Goal: Information Seeking & Learning: Learn about a topic

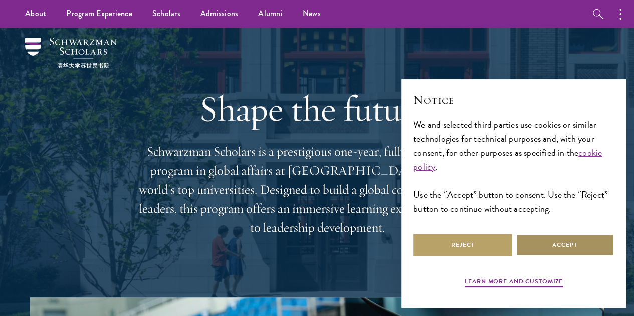
click at [552, 236] on button "Accept" at bounding box center [564, 245] width 98 height 23
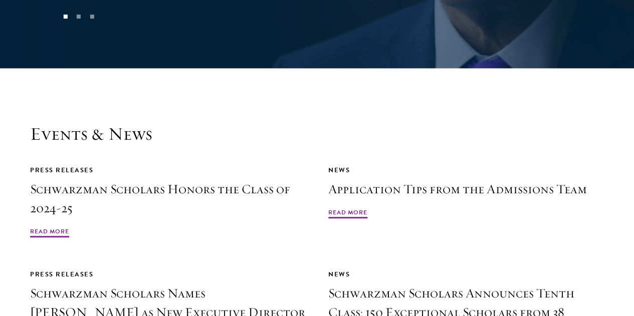
scroll to position [2131, 0]
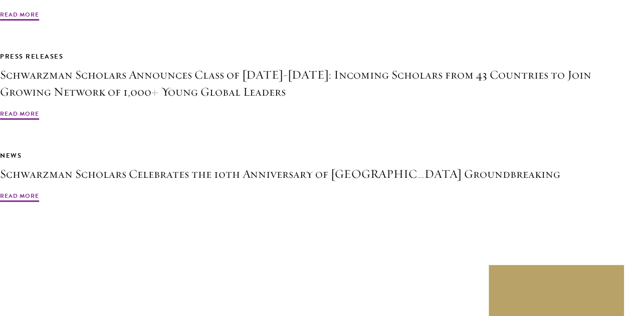
scroll to position [2157, 0]
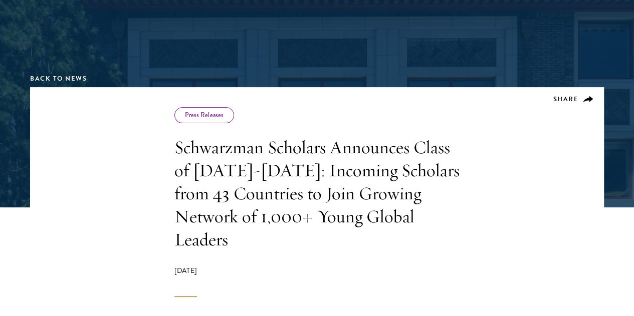
scroll to position [104, 0]
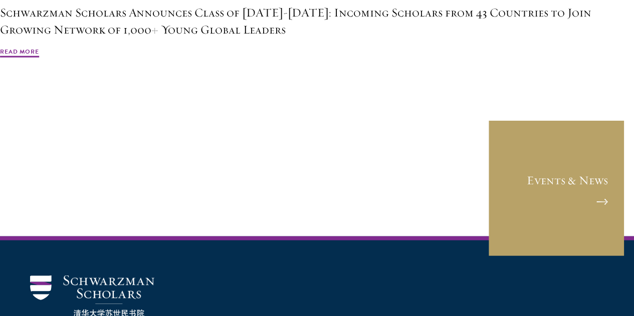
scroll to position [3078, 0]
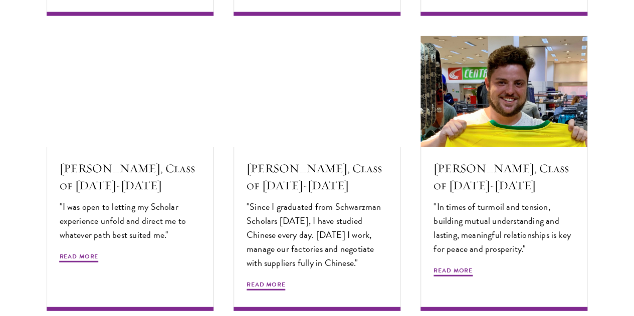
scroll to position [3275, 0]
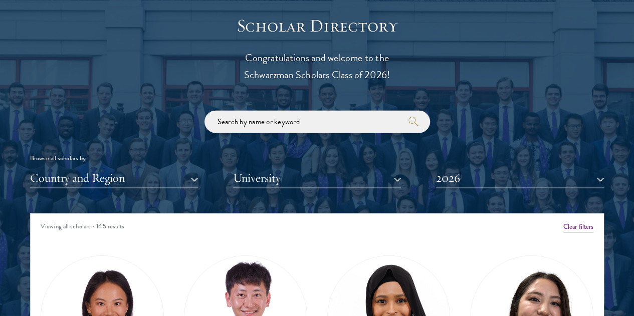
scroll to position [1235, 0]
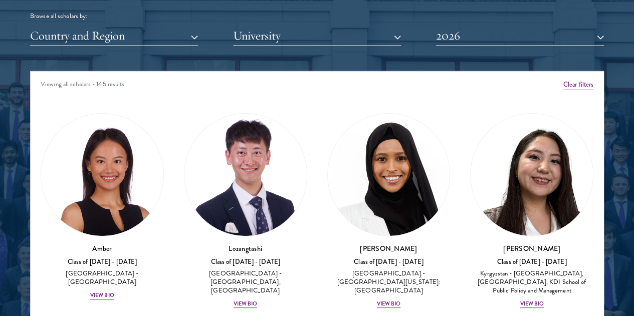
click at [317, 103] on div "Samia Abdi Class of 2025 - 2026 United States of America - University of Minnes…" at bounding box center [388, 210] width 143 height 215
click at [302, 26] on button "University" at bounding box center [317, 36] width 168 height 21
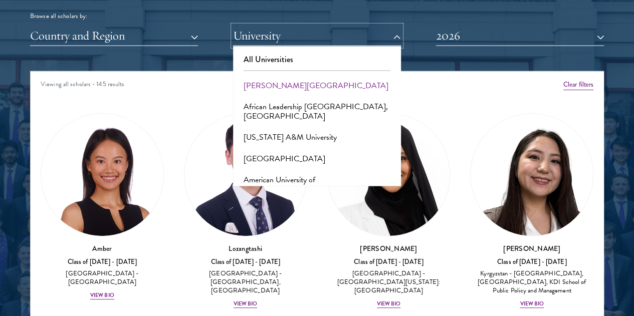
scroll to position [7, 0]
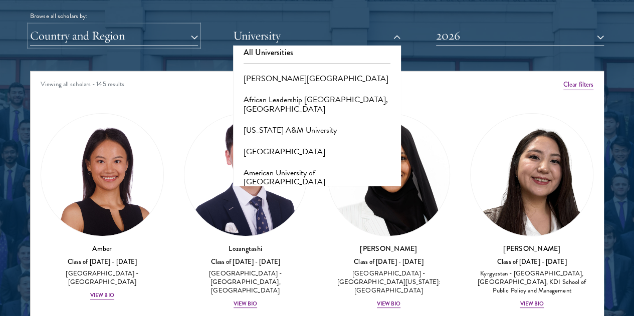
click at [176, 26] on button "Country and Region" at bounding box center [114, 36] width 168 height 21
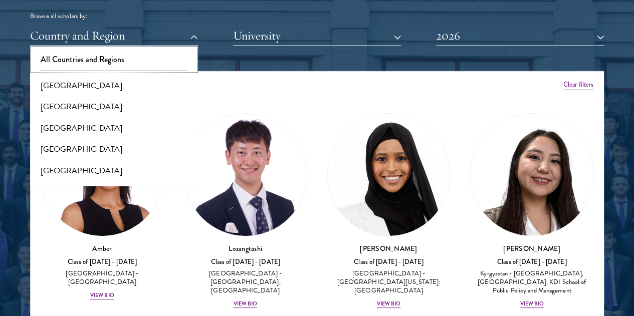
click at [158, 49] on button "All Countries and Regions" at bounding box center [114, 59] width 162 height 21
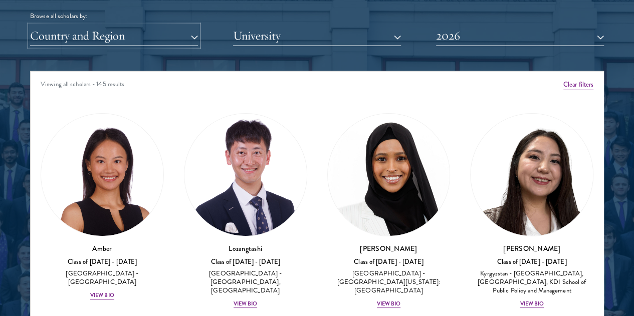
click at [157, 26] on button "Country and Region" at bounding box center [114, 36] width 168 height 21
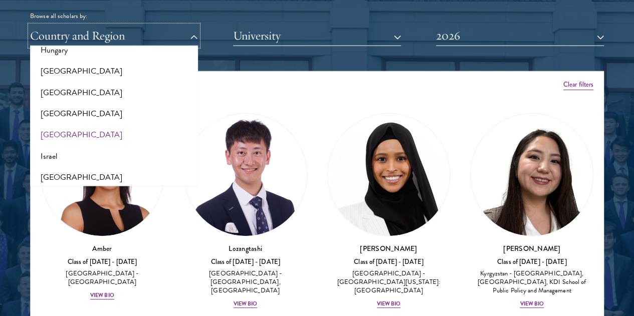
scroll to position [779, 0]
click at [92, 167] on button "[GEOGRAPHIC_DATA]" at bounding box center [114, 177] width 162 height 21
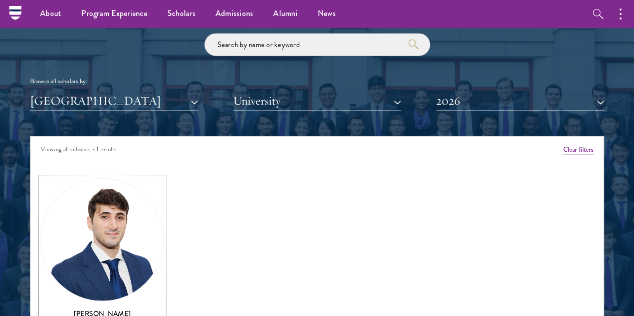
scroll to position [1169, 0]
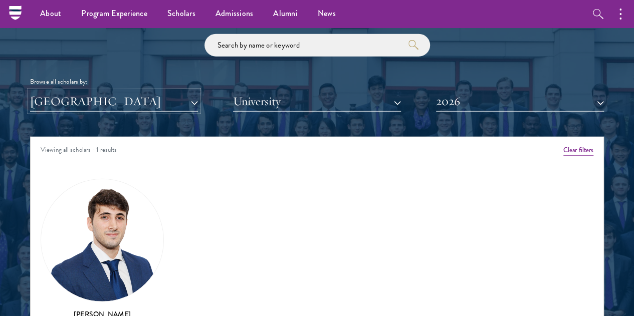
click at [144, 91] on button "[GEOGRAPHIC_DATA]" at bounding box center [114, 101] width 168 height 21
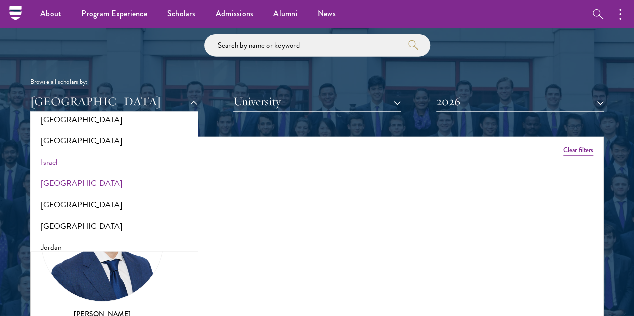
scroll to position [753, 0]
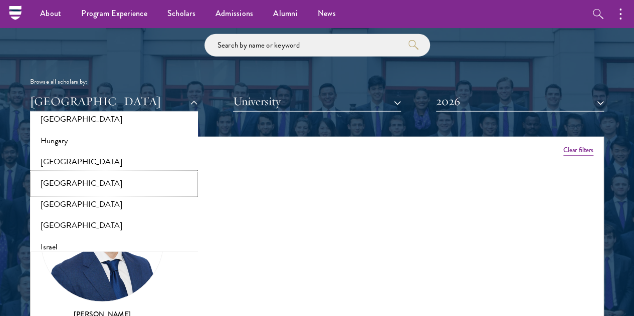
click at [106, 173] on button "[GEOGRAPHIC_DATA]" at bounding box center [114, 183] width 162 height 21
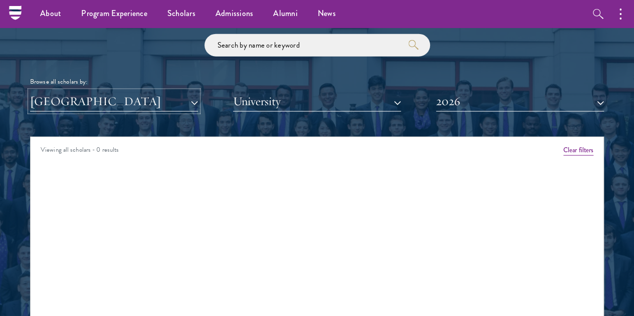
click at [135, 91] on button "[GEOGRAPHIC_DATA]" at bounding box center [114, 101] width 168 height 21
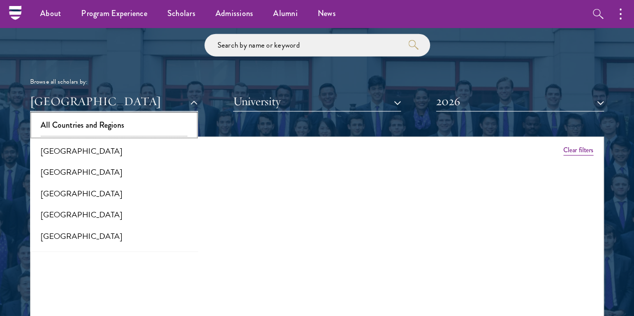
click at [125, 115] on button "All Countries and Regions" at bounding box center [114, 125] width 162 height 21
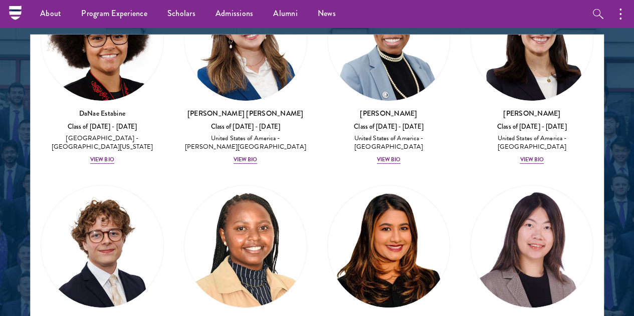
scroll to position [2035, 0]
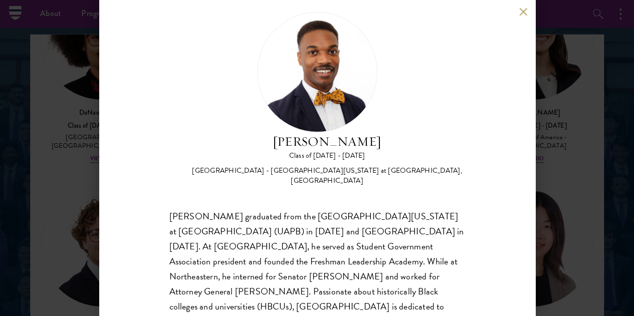
scroll to position [19, 0]
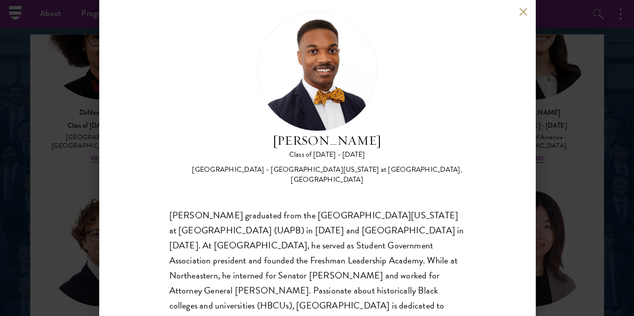
click at [74, 269] on div "Leon Jones Class of 2025 - 2026 United States of America - University of Arkans…" at bounding box center [317, 158] width 634 height 316
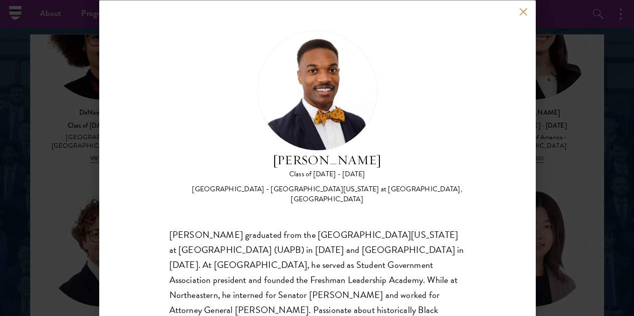
click at [94, 263] on div "Leon Jones Class of 2025 - 2026 United States of America - University of Arkans…" at bounding box center [317, 158] width 634 height 316
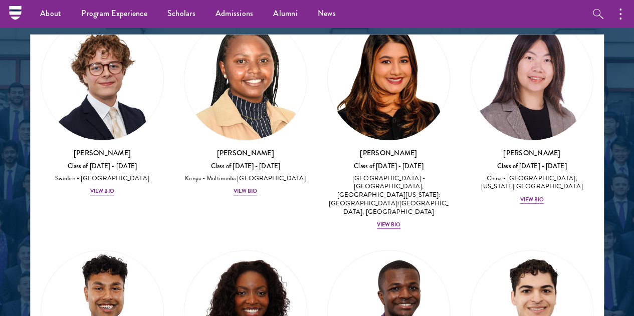
scroll to position [2204, 0]
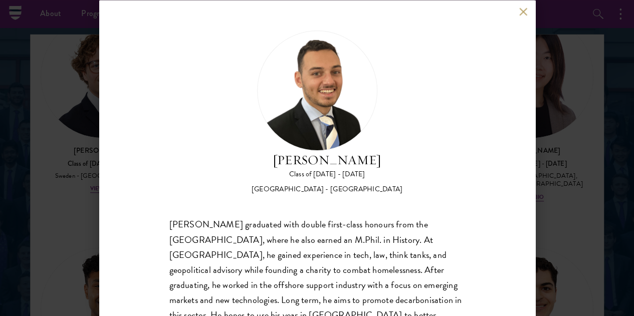
scroll to position [19, 0]
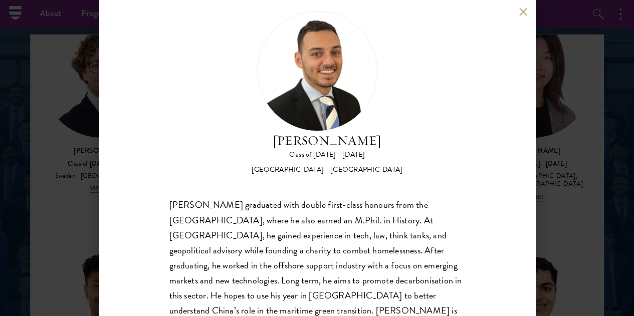
click at [124, 276] on div "Jacob Keisner Class of 2025 - 2026 United Kingdom - University of Cambridge Jac…" at bounding box center [317, 158] width 436 height 316
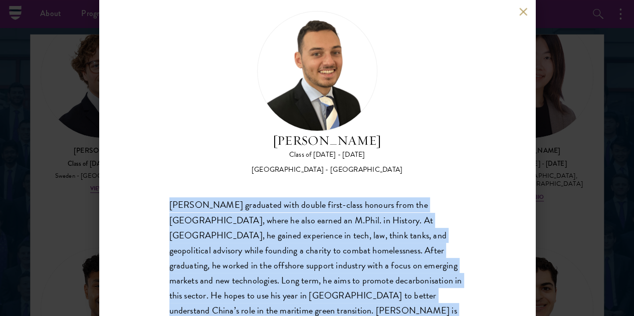
click at [124, 276] on div "Jacob Keisner Class of 2025 - 2026 United Kingdom - University of Cambridge Jac…" at bounding box center [317, 158] width 436 height 316
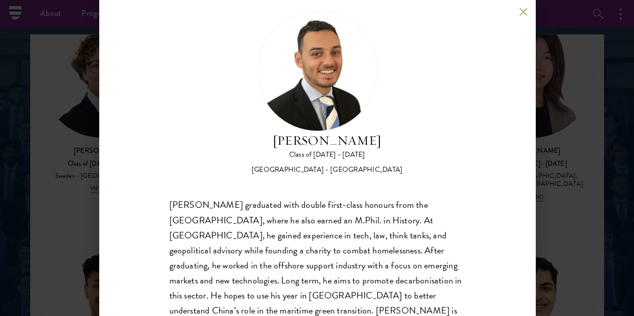
click at [58, 286] on div "Jacob Keisner Class of 2025 - 2026 United Kingdom - University of Cambridge Jac…" at bounding box center [317, 158] width 634 height 316
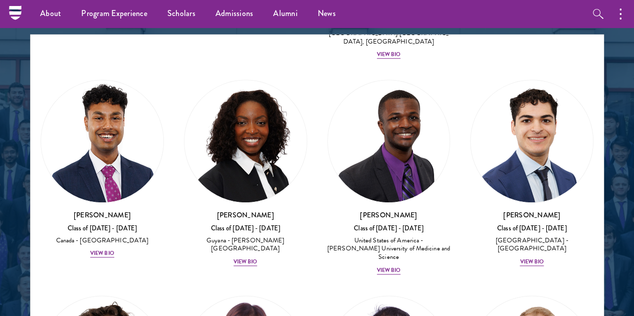
scroll to position [2372, 0]
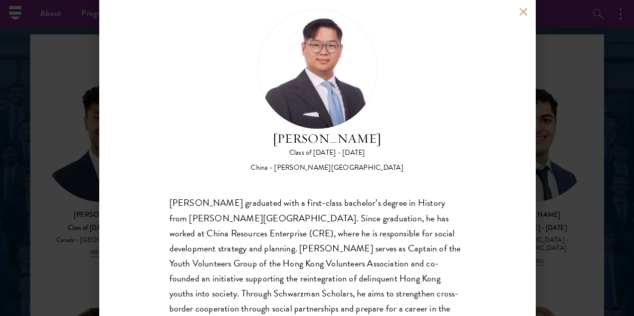
scroll to position [35, 0]
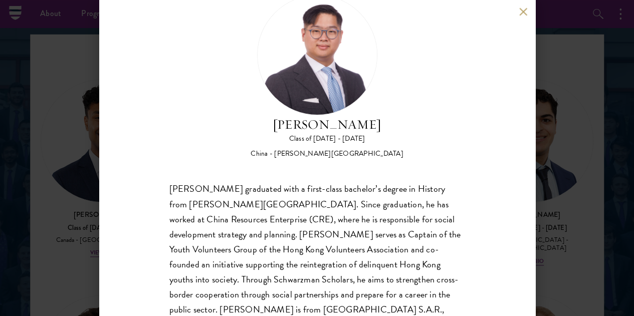
click at [73, 250] on div "Matthew Li Class of 2025 - 2026 China - Queen Mary University of London Minghan…" at bounding box center [317, 158] width 634 height 316
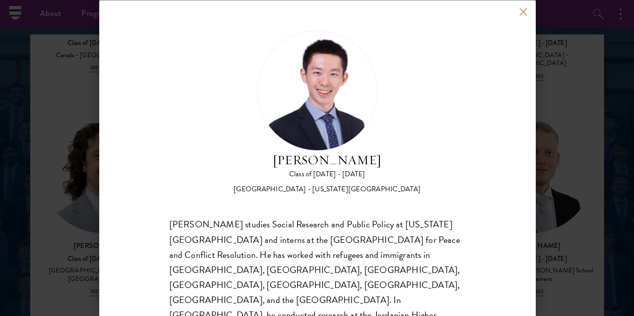
scroll to position [52, 0]
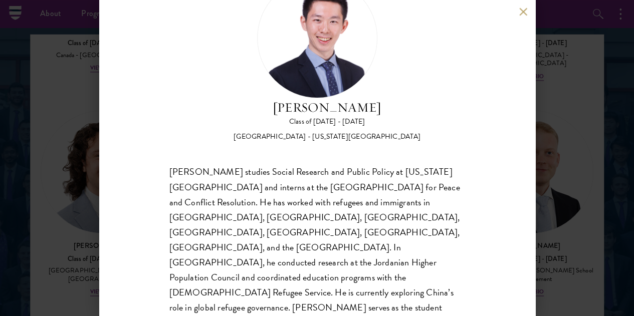
click at [47, 265] on div "Siqiao Liang Class of 2025 - 2026 China - New York University Siqiao Liang stud…" at bounding box center [317, 158] width 634 height 316
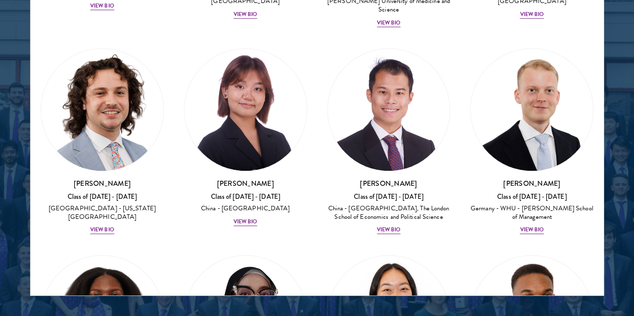
scroll to position [2580, 0]
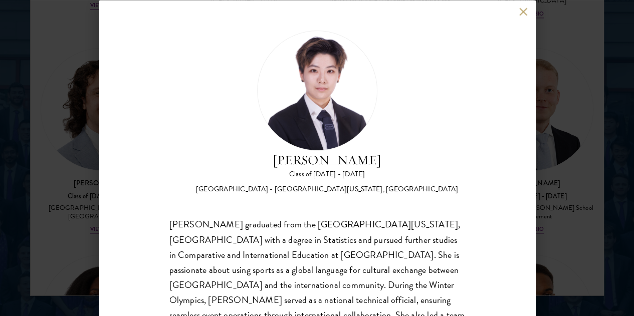
click at [107, 229] on div "Tianxin Li Class of 2025 - 2026 China - University of California, San Diego, Co…" at bounding box center [317, 158] width 436 height 316
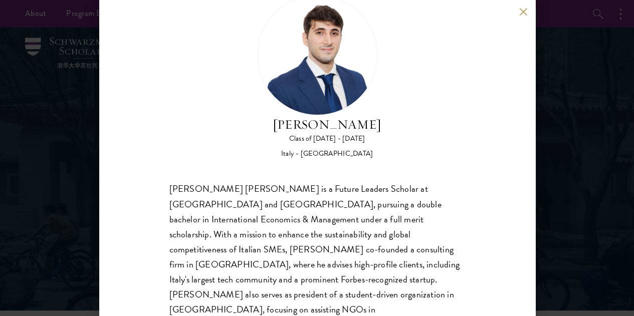
scroll to position [117, 0]
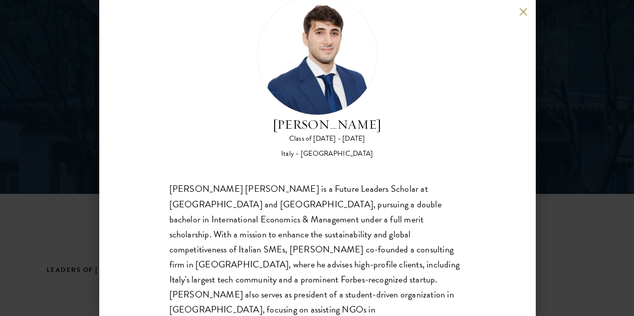
click at [302, 274] on div "[PERSON_NAME] [PERSON_NAME] is a Future Leaders Scholar at [GEOGRAPHIC_DATA] an…" at bounding box center [317, 265] width 296 height 166
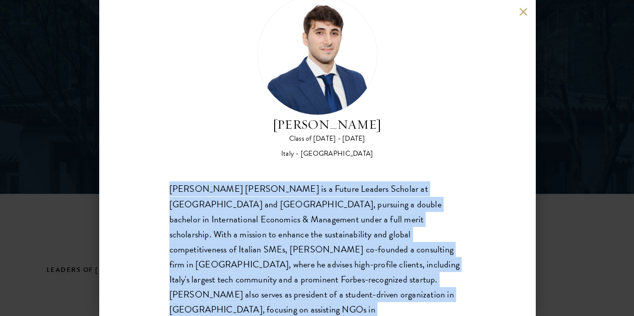
click at [302, 274] on div "[PERSON_NAME] [PERSON_NAME] is a Future Leaders Scholar at [GEOGRAPHIC_DATA] an…" at bounding box center [317, 265] width 296 height 166
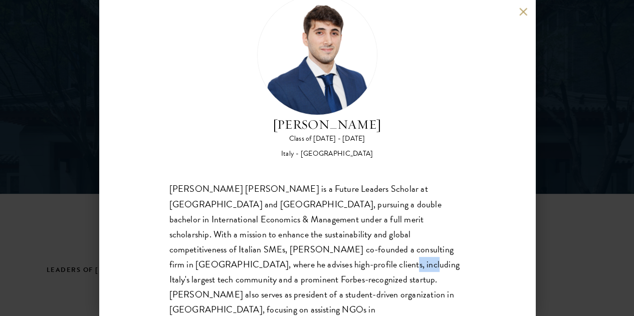
drag, startPoint x: 277, startPoint y: 235, endPoint x: 298, endPoint y: 236, distance: 20.1
click at [298, 236] on div "[PERSON_NAME] [PERSON_NAME] is a Future Leaders Scholar at [GEOGRAPHIC_DATA] an…" at bounding box center [317, 265] width 296 height 166
click at [271, 221] on div "[PERSON_NAME] [PERSON_NAME] is a Future Leaders Scholar at [GEOGRAPHIC_DATA] an…" at bounding box center [317, 265] width 296 height 166
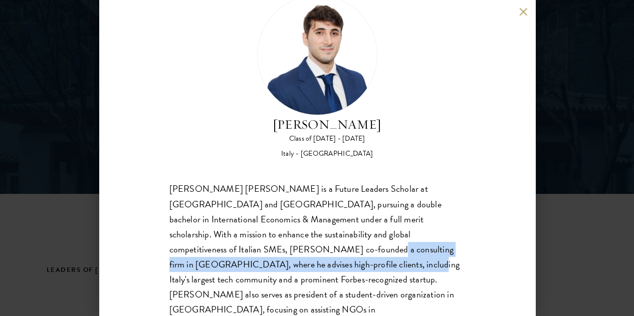
drag, startPoint x: 270, startPoint y: 210, endPoint x: 310, endPoint y: 224, distance: 42.5
click at [310, 224] on div "[PERSON_NAME] [PERSON_NAME] is a Future Leaders Scholar at [GEOGRAPHIC_DATA] an…" at bounding box center [317, 265] width 296 height 166
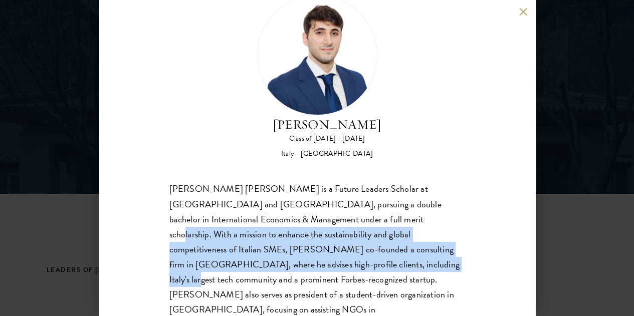
drag, startPoint x: 360, startPoint y: 181, endPoint x: 369, endPoint y: 223, distance: 42.9
click at [369, 223] on div "[PERSON_NAME] [PERSON_NAME] is a Future Leaders Scholar at [GEOGRAPHIC_DATA] an…" at bounding box center [317, 265] width 296 height 166
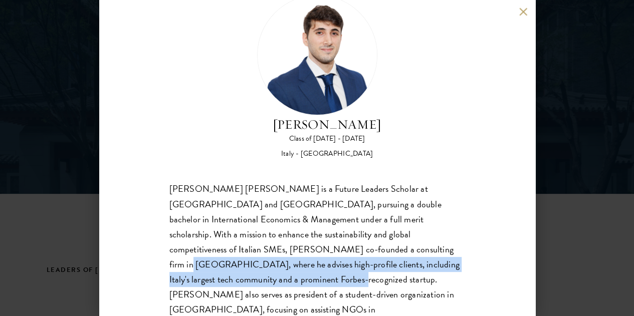
drag, startPoint x: 348, startPoint y: 215, endPoint x: 269, endPoint y: 248, distance: 84.8
click at [269, 248] on div "[PERSON_NAME] [PERSON_NAME] is a Future Leaders Scholar at [GEOGRAPHIC_DATA] an…" at bounding box center [317, 265] width 296 height 166
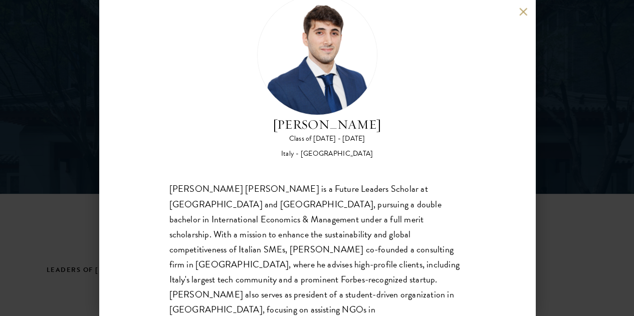
click at [79, 217] on div "[PERSON_NAME] Class of [DATE] - [DATE] [GEOGRAPHIC_DATA] - [GEOGRAPHIC_DATA] [P…" at bounding box center [317, 158] width 634 height 316
